Goal: Task Accomplishment & Management: Manage account settings

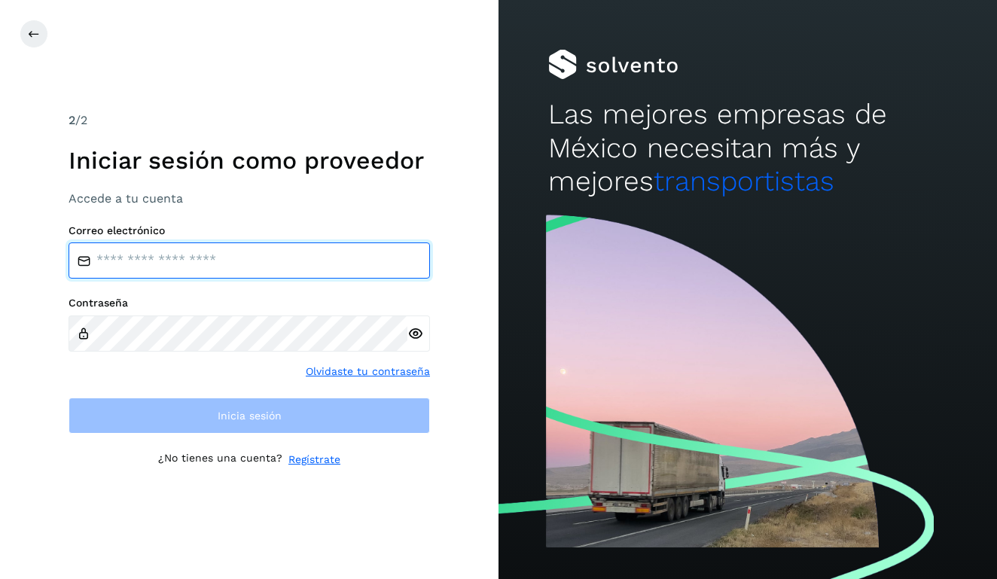
type input "**********"
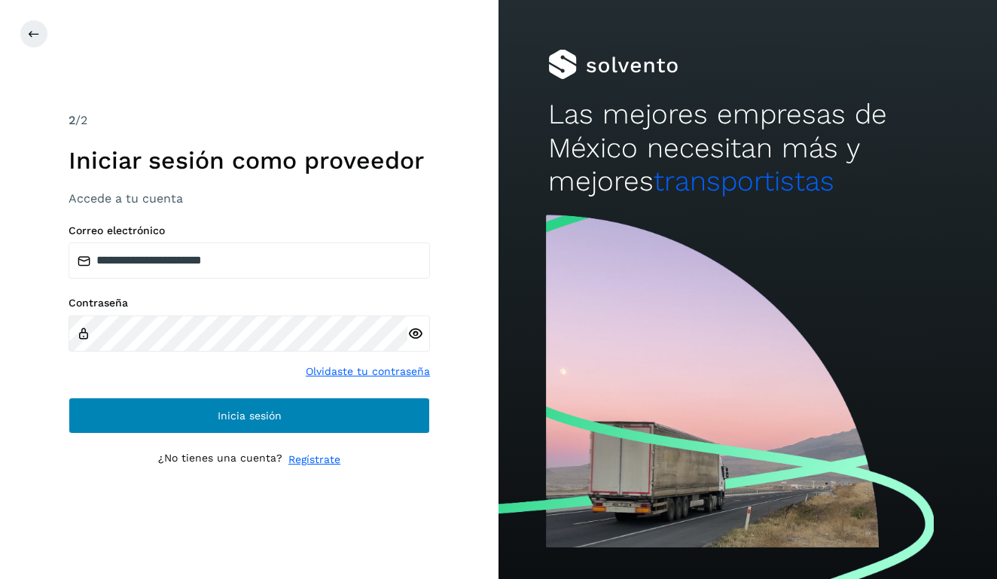
click at [353, 420] on button "Inicia sesión" at bounding box center [250, 416] width 362 height 36
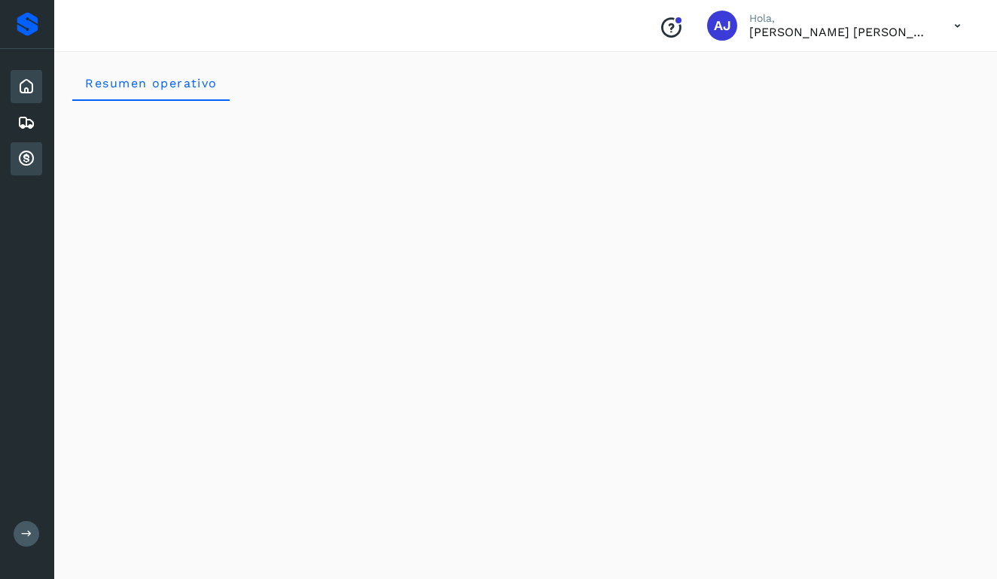
click at [36, 171] on div "Cuentas por cobrar" at bounding box center [27, 158] width 32 height 33
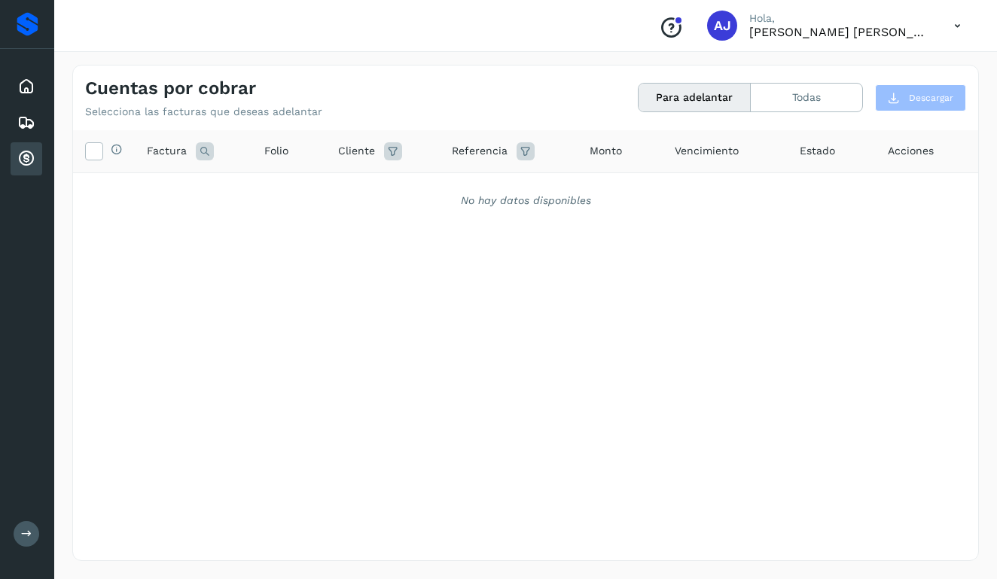
click at [681, 102] on button "Para adelantar" at bounding box center [695, 98] width 112 height 28
click at [677, 93] on button "Para adelantar" at bounding box center [695, 98] width 112 height 28
click at [767, 98] on button "Todas" at bounding box center [806, 98] width 111 height 28
